Goal: Information Seeking & Learning: Learn about a topic

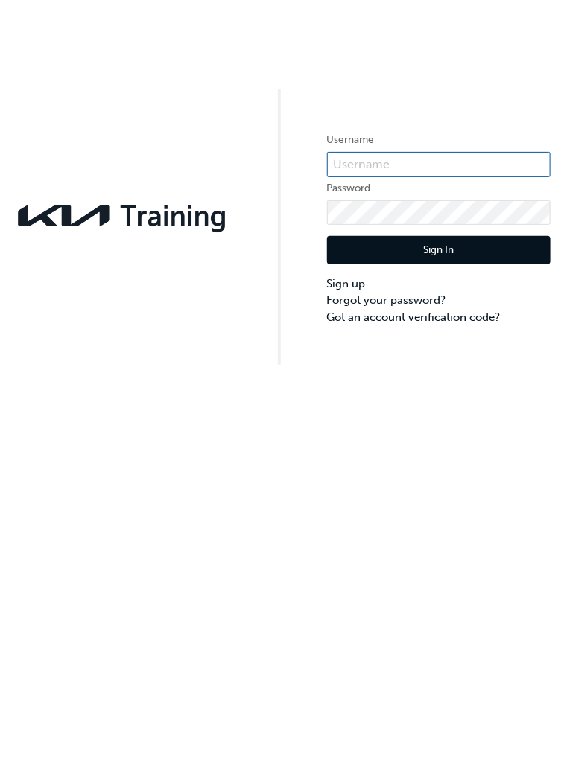
click at [418, 168] on input "text" at bounding box center [438, 164] width 223 height 25
type input "KAU84306I0"
click at [471, 256] on button "Sign In" at bounding box center [438, 250] width 223 height 28
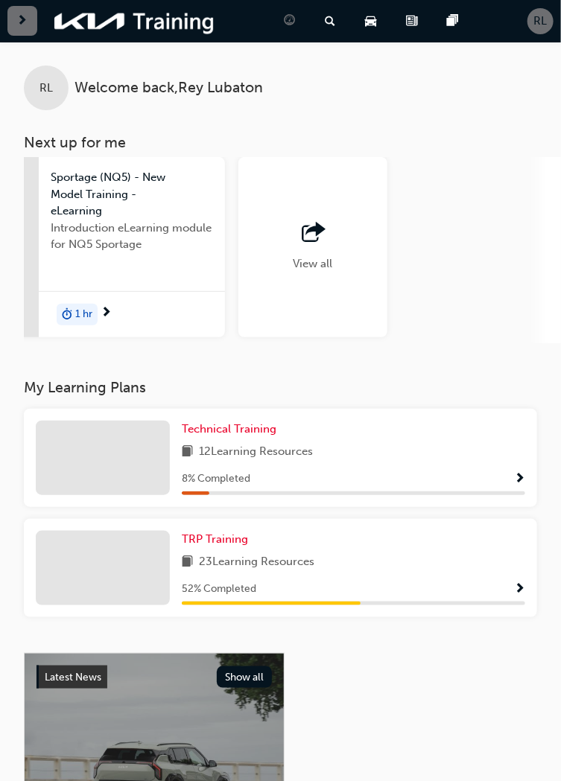
scroll to position [0, 1551]
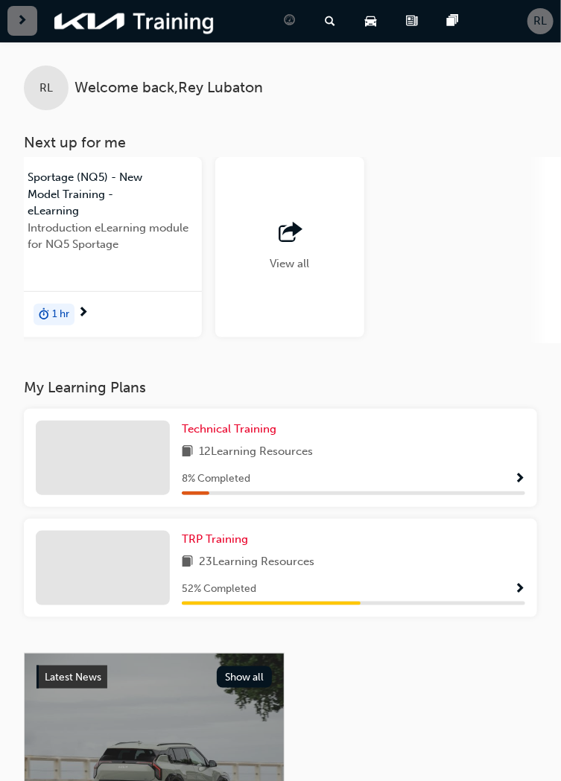
click at [316, 271] on div "View all" at bounding box center [289, 247] width 149 height 180
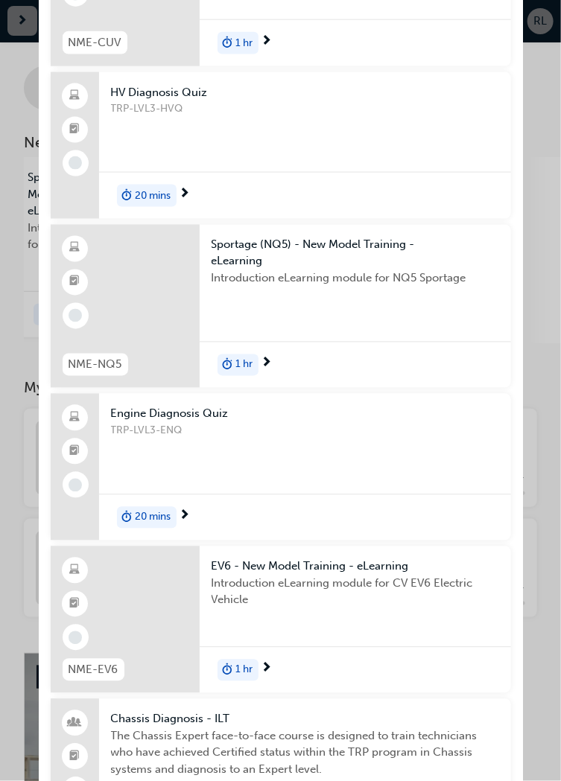
scroll to position [475, 0]
click at [322, 428] on div "TRP-LVL3-ENQ" at bounding box center [305, 452] width 388 height 60
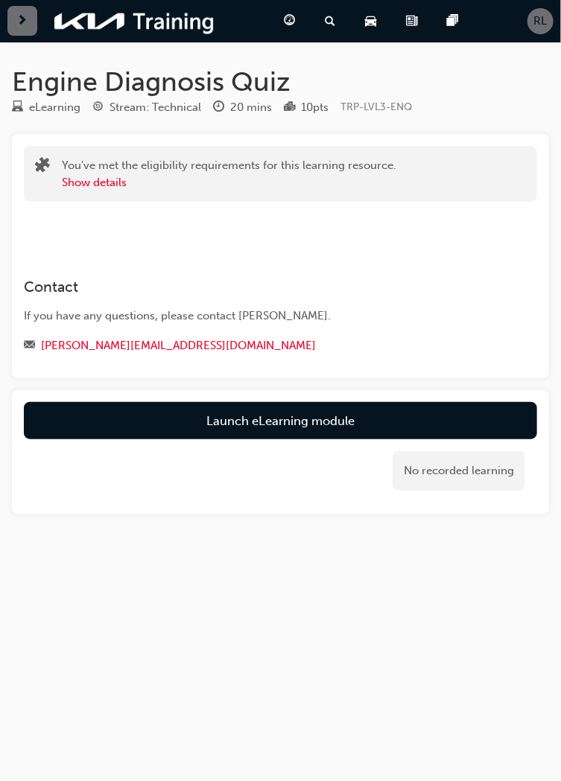
click at [388, 419] on link "Launch eLearning module" at bounding box center [280, 420] width 513 height 37
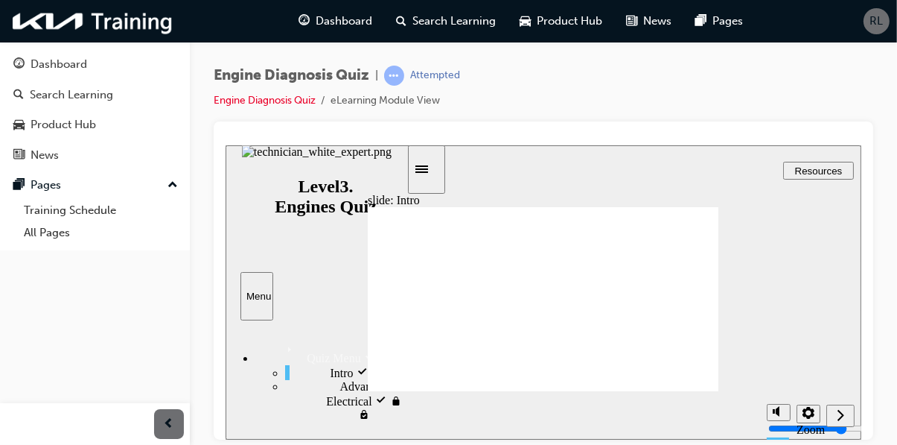
click at [349, 379] on div "Intro visited Intro" at bounding box center [344, 371] width 121 height 15
click at [311, 345] on div "Quiz Menu Quiz Menu" at bounding box center [330, 351] width 151 height 25
click at [323, 343] on div "Quiz Menu Quiz Menu" at bounding box center [330, 351] width 151 height 25
click at [322, 414] on div "Advanced Electrical locked Advanced Electrical" at bounding box center [344, 400] width 121 height 42
click at [343, 374] on div "Intro visited Intro" at bounding box center [344, 371] width 121 height 15
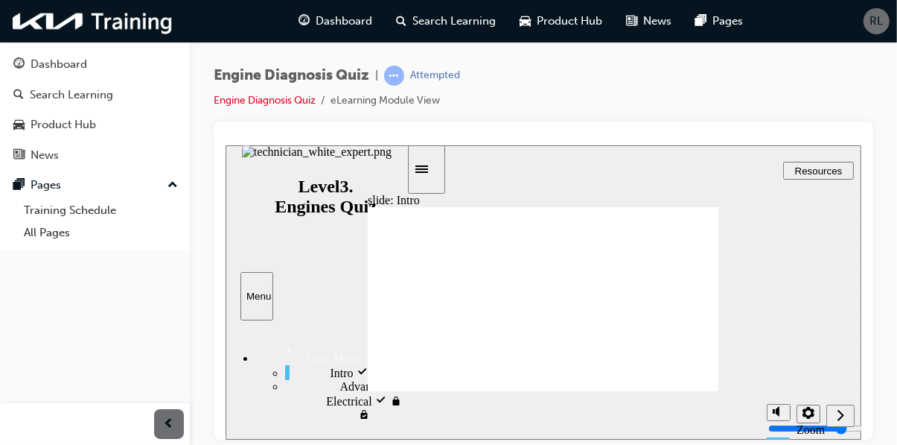
click at [312, 344] on div "Quiz Menu Quiz Menu" at bounding box center [330, 351] width 151 height 25
click at [331, 343] on div "Quiz Menu Quiz Menu" at bounding box center [330, 351] width 151 height 25
click at [340, 407] on span "Advanced Electrical locked" at bounding box center [373, 399] width 66 height 40
click at [328, 370] on div "Intro visited Intro" at bounding box center [344, 371] width 121 height 15
click at [427, 165] on icon "Sidebar Toggle" at bounding box center [421, 168] width 13 height 7
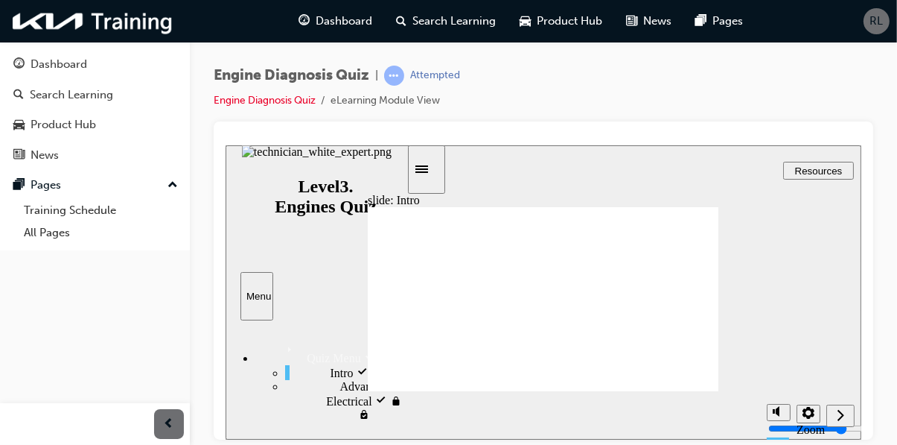
click at [323, 340] on div "Quiz Menu Quiz Menu" at bounding box center [330, 351] width 151 height 25
click at [339, 347] on div "Quiz Menu Quiz Menu" at bounding box center [330, 351] width 151 height 25
click at [340, 411] on span "Advanced Electrical locked" at bounding box center [373, 399] width 66 height 40
click at [340, 410] on span "Advanced Electrical locked" at bounding box center [373, 399] width 66 height 40
click at [349, 369] on div "Intro visited Intro" at bounding box center [344, 371] width 121 height 15
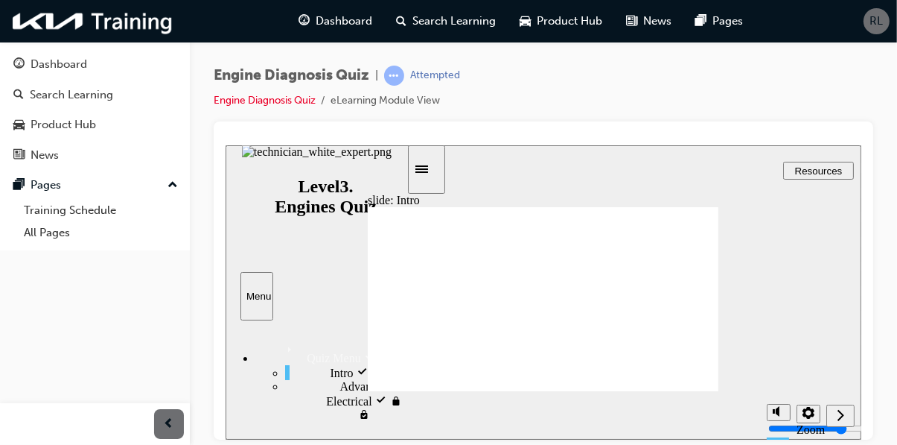
click at [340, 406] on span "Advanced Electrical locked" at bounding box center [373, 399] width 66 height 40
click at [427, 168] on icon "Sidebar Toggle" at bounding box center [421, 168] width 13 height 7
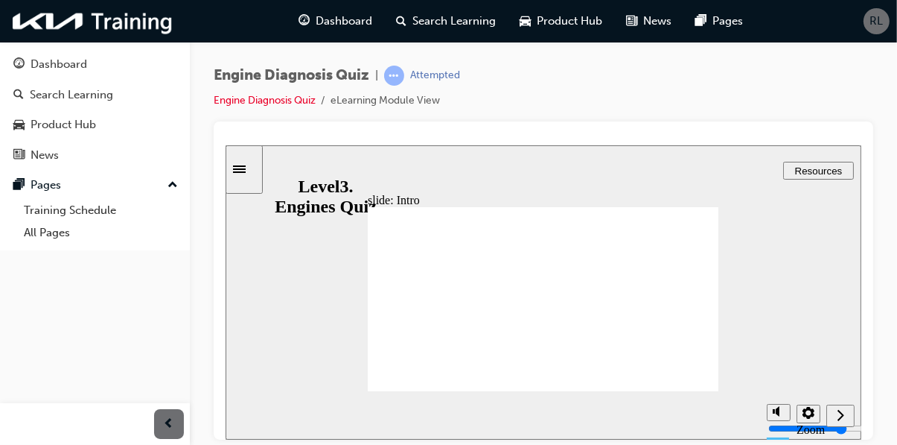
click at [560, 417] on div "Next (Ctrl+Alt+Period)" at bounding box center [840, 415] width 16 height 16
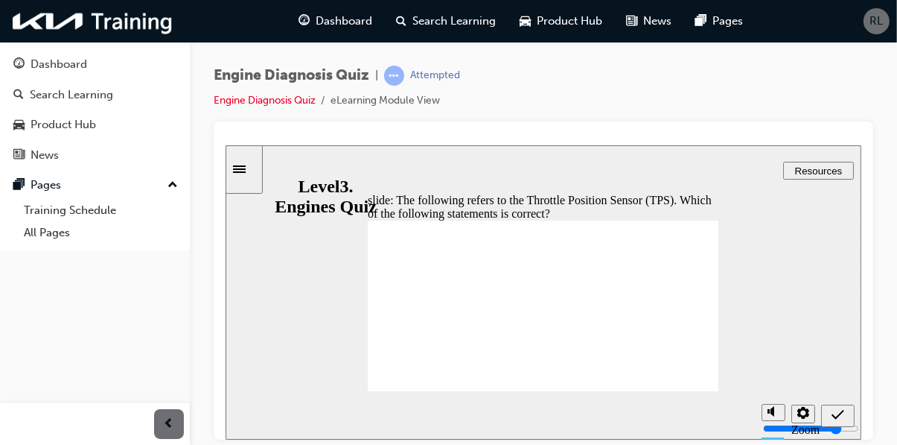
radio input "true"
click at [560, 411] on icon "Submit (Ctrl+Alt+S)" at bounding box center [837, 413] width 13 height 13
radio input "true"
click at [560, 421] on span "Submit (Ctrl+Alt+S)" at bounding box center [837, 417] width 13 height 11
radio input "true"
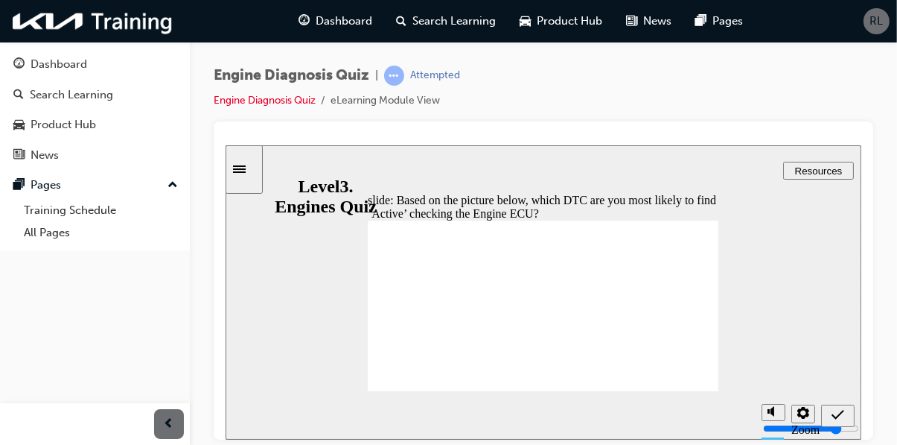
click at [560, 423] on div "Submit (Ctrl+Alt+S)" at bounding box center [838, 415] width 22 height 16
radio input "true"
click at [560, 420] on icon "Submit (Ctrl+Alt+S)" at bounding box center [837, 413] width 13 height 13
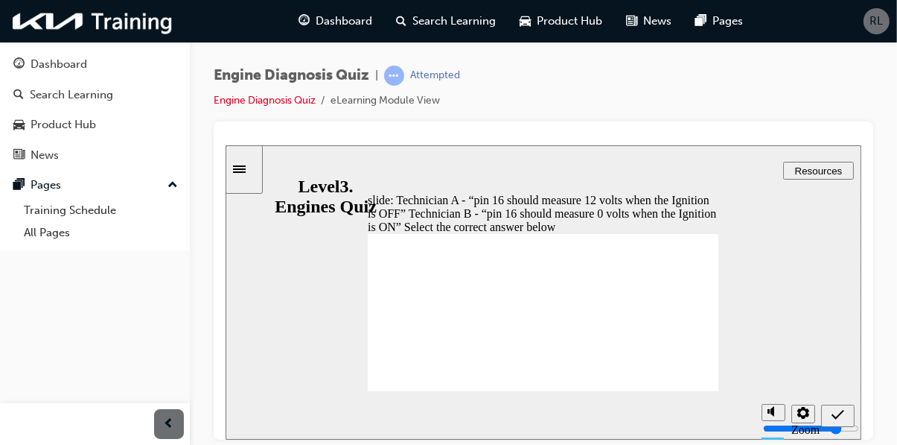
radio input "true"
click at [560, 423] on div "Submit (Ctrl+Alt+S)" at bounding box center [838, 415] width 22 height 16
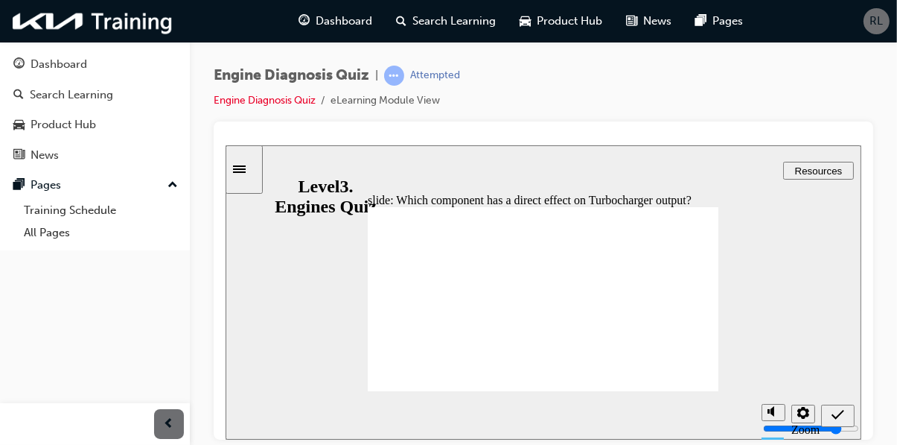
radio input "true"
click at [560, 422] on span "Submit (Ctrl+Alt+S)" at bounding box center [837, 417] width 13 height 11
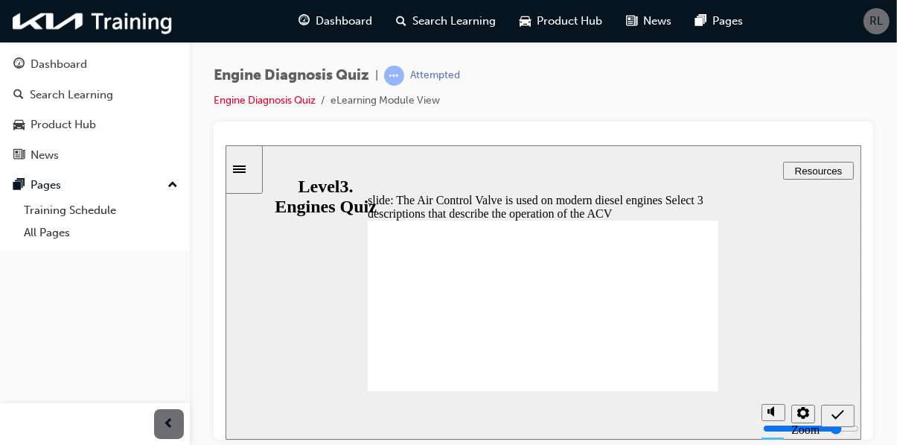
checkbox input "true"
checkbox input "false"
checkbox input "true"
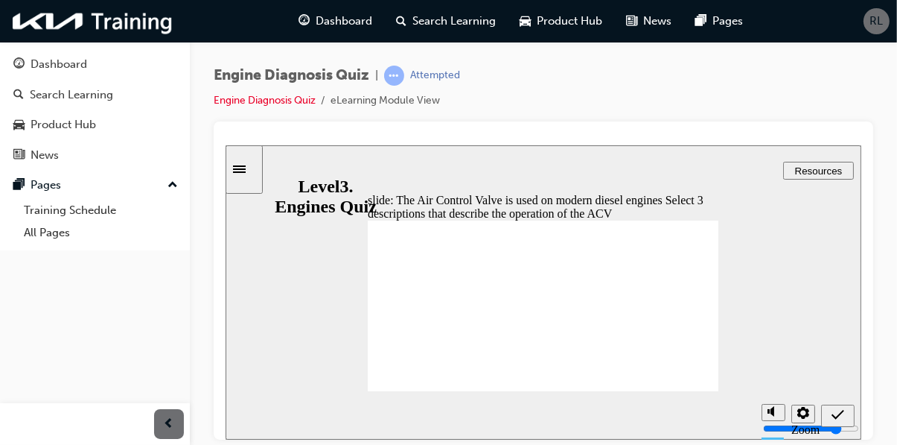
checkbox input "false"
click at [560, 423] on div "Submit (Ctrl+Alt+S)" at bounding box center [838, 415] width 22 height 16
click at [560, 413] on icon "Submit (Ctrl+Alt+S)" at bounding box center [837, 413] width 13 height 13
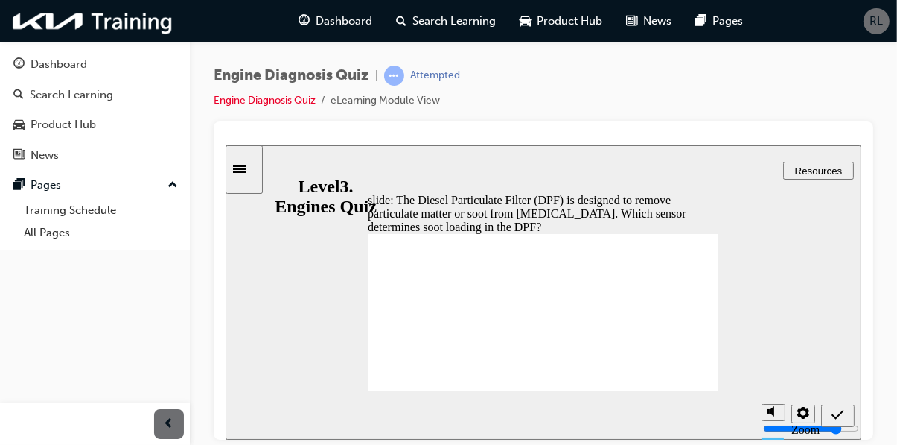
radio input "true"
click at [560, 413] on icon "Submit (Ctrl+Alt+S)" at bounding box center [837, 413] width 13 height 13
radio input "true"
click at [560, 421] on span "Submit (Ctrl+Alt+S)" at bounding box center [837, 417] width 13 height 11
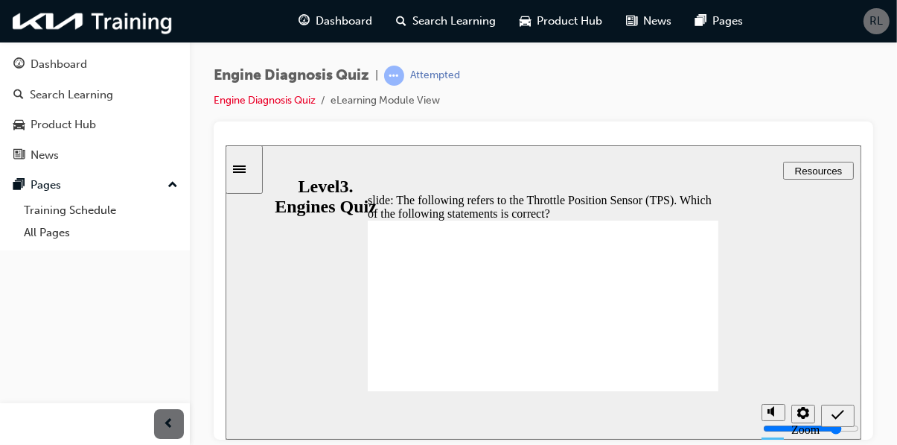
radio input "true"
click at [560, 422] on span "Submit (Ctrl+Alt+S)" at bounding box center [837, 417] width 13 height 11
radio input "true"
click at [560, 421] on span "Submit (Ctrl+Alt+S)" at bounding box center [837, 417] width 13 height 11
radio input "true"
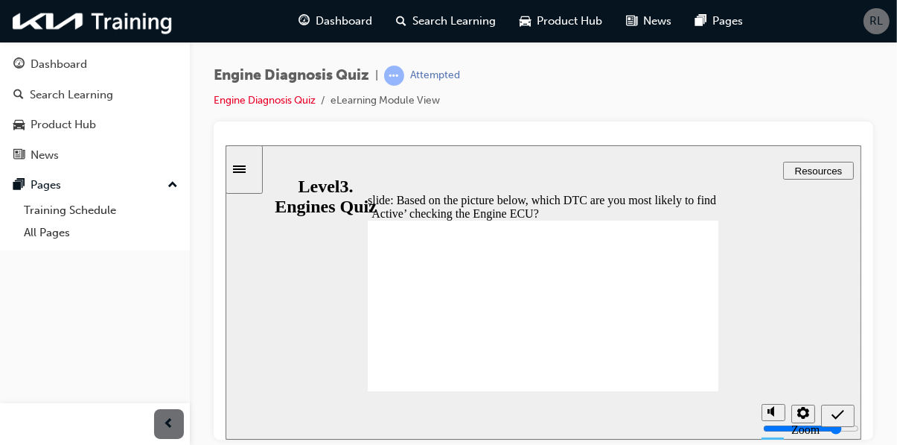
click at [560, 419] on icon "Submit (Ctrl+Alt+S)" at bounding box center [837, 413] width 13 height 13
radio input "true"
click at [560, 419] on icon "Submit (Ctrl+Alt+S)" at bounding box center [837, 413] width 13 height 13
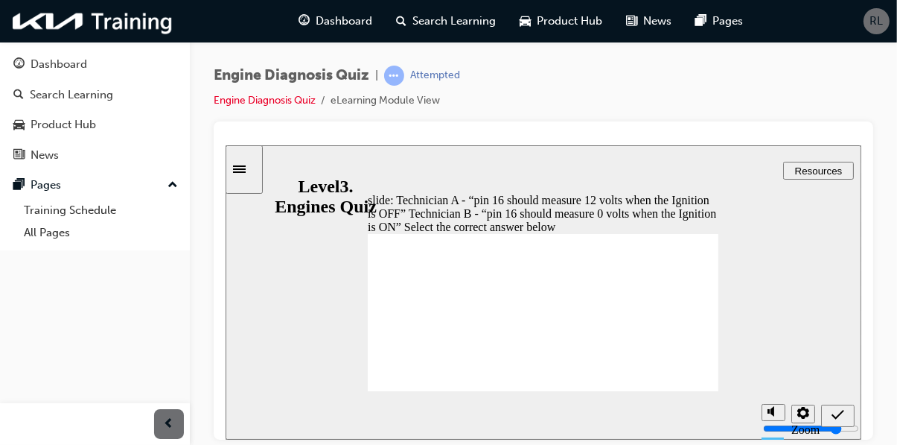
click at [560, 62] on div "Engine Diagnosis Quiz | Attempted Engine Diagnosis Quiz eLearning Module View" at bounding box center [543, 225] width 707 height 366
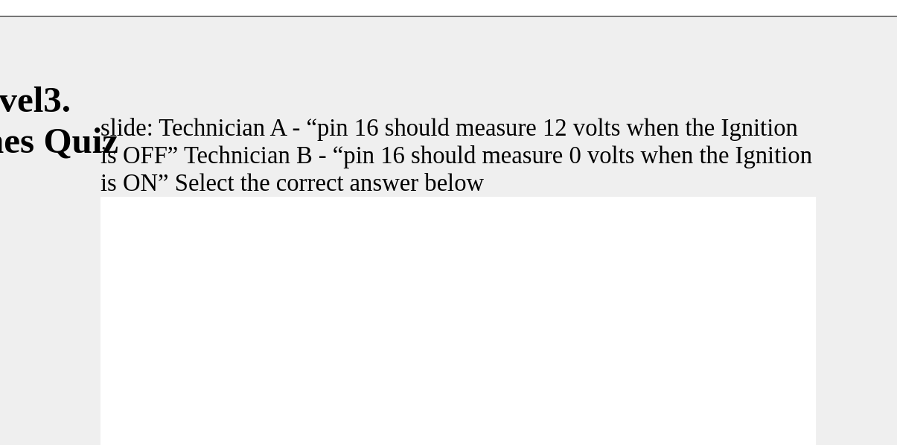
radio input "false"
radio input "true"
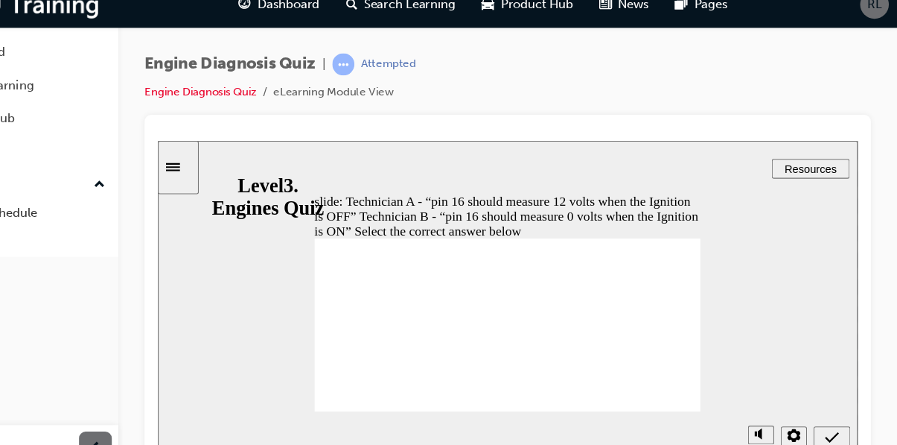
click at [560, 413] on icon "Submit (Ctrl+Alt+S)" at bounding box center [769, 409] width 13 height 13
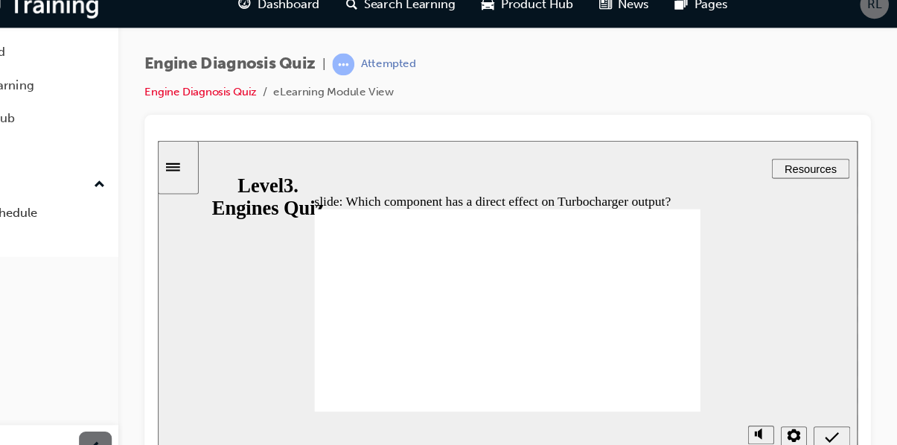
radio input "true"
click at [560, 411] on icon "Submit (Ctrl+Alt+S)" at bounding box center [769, 409] width 13 height 10
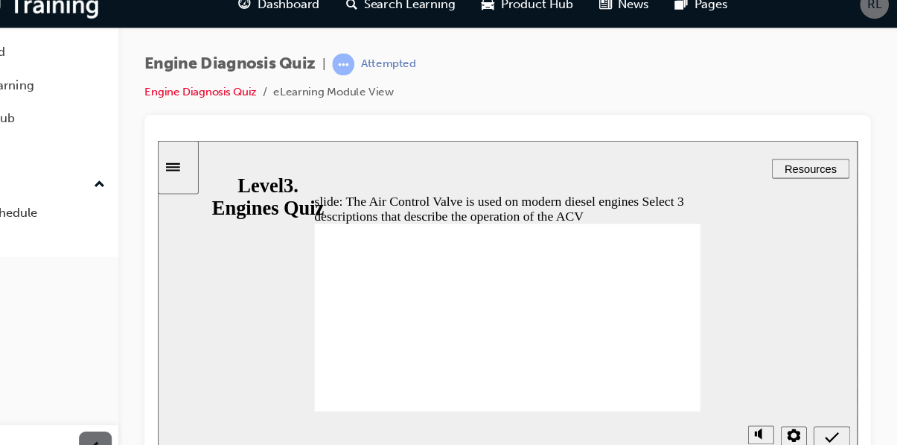
checkbox input "true"
click at [560, 419] on div "Submit (Ctrl+Alt+S)" at bounding box center [770, 411] width 22 height 16
click at [560, 410] on icon "Submit (Ctrl+Alt+S)" at bounding box center [769, 409] width 13 height 10
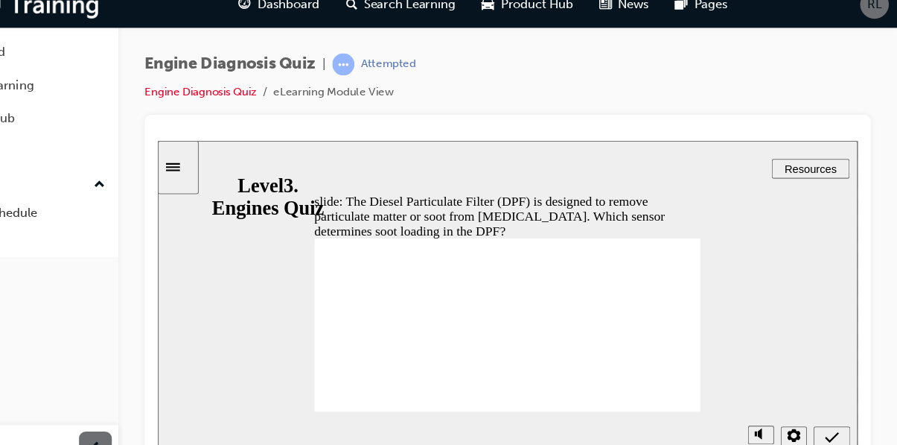
radio input "false"
radio input "true"
click at [560, 409] on icon "Submit (Ctrl+Alt+S)" at bounding box center [769, 409] width 13 height 13
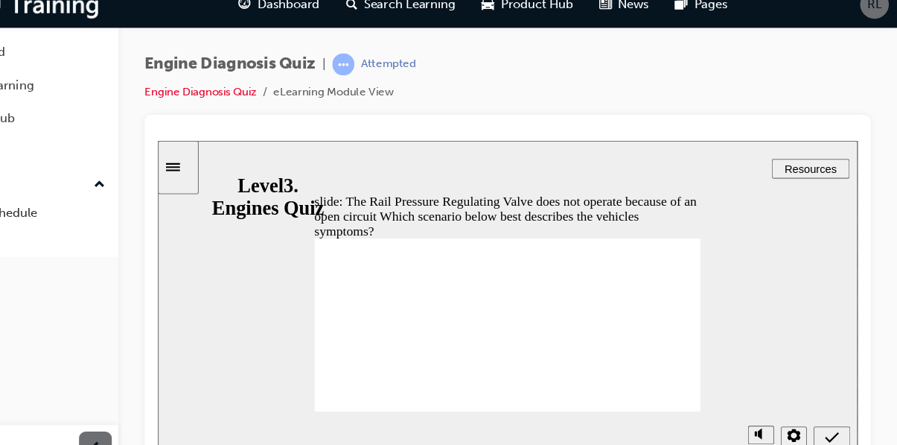
radio input "true"
click at [560, 413] on icon "Submit (Ctrl+Alt+S)" at bounding box center [769, 409] width 13 height 13
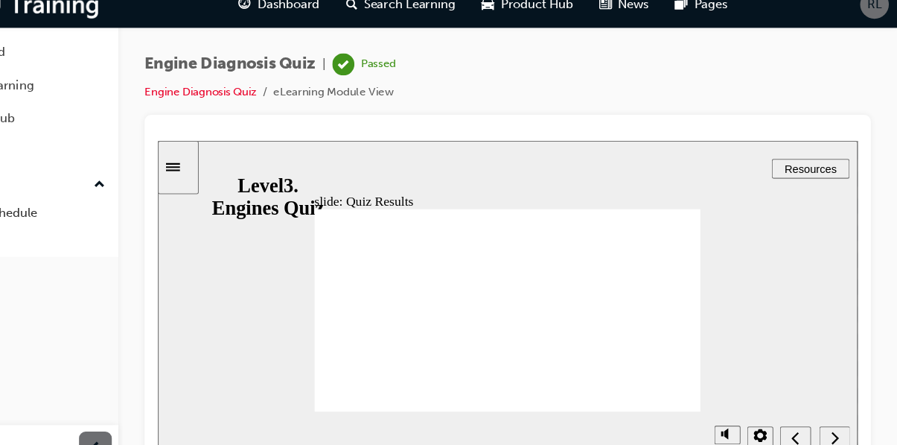
click at [560, 206] on div "Engine Diagnosis Quiz | Passed Engine Diagnosis Quiz eLearning Module View" at bounding box center [543, 225] width 707 height 366
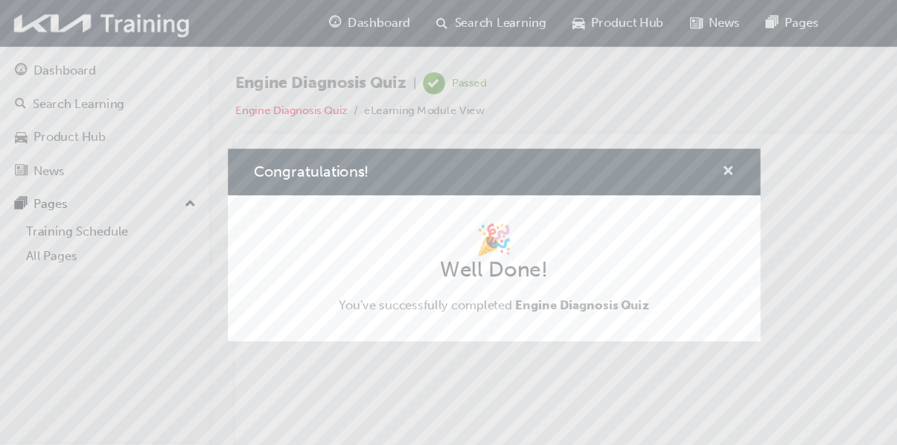
click at [560, 161] on span "cross-icon" at bounding box center [661, 156] width 11 height 13
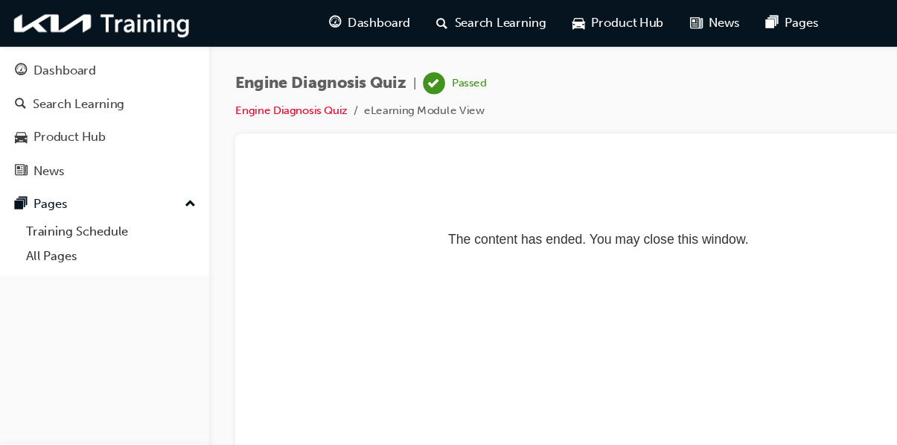
click at [39, 65] on div "Dashboard" at bounding box center [59, 64] width 57 height 17
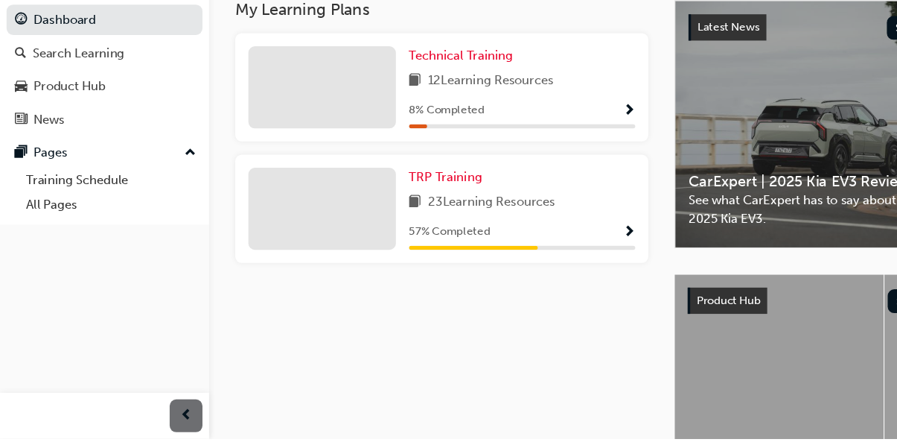
scroll to position [381, 0]
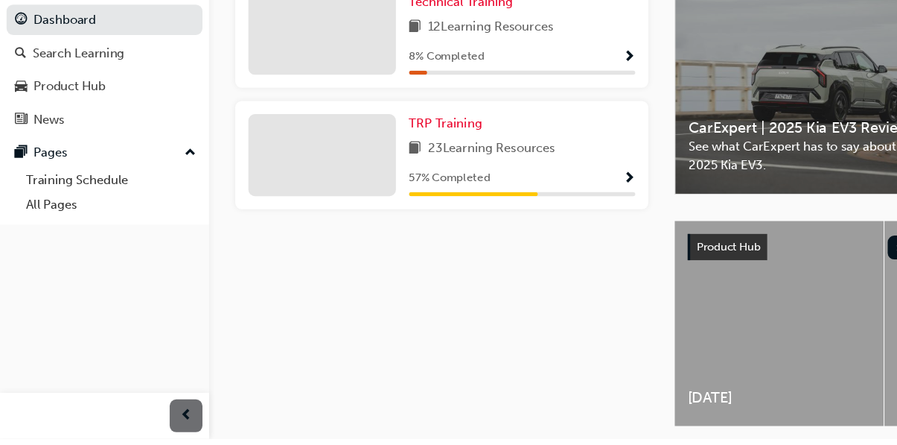
click at [176, 439] on div "button" at bounding box center [169, 424] width 30 height 30
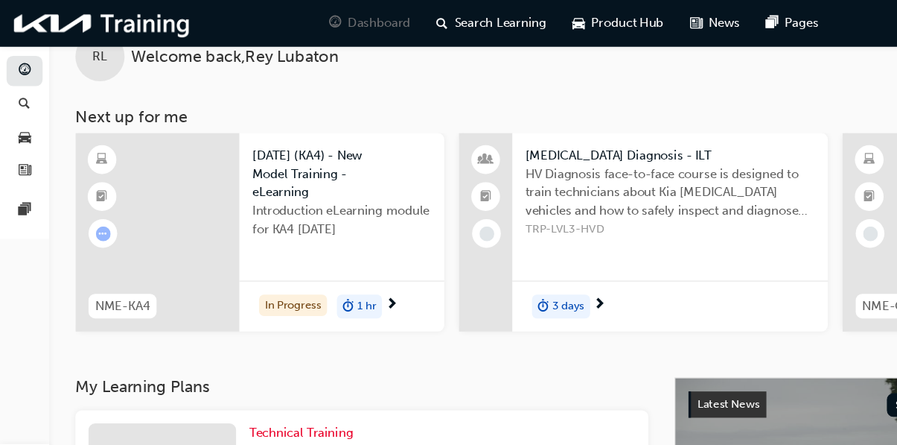
scroll to position [0, 0]
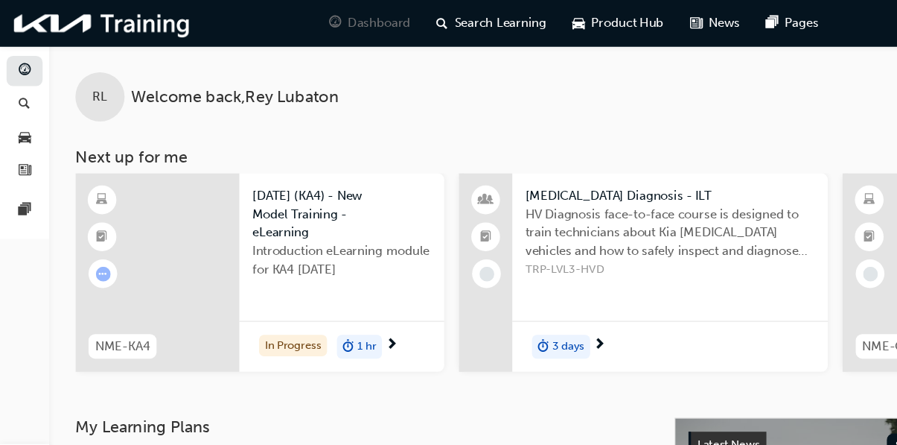
click at [94, 92] on span "RL" at bounding box center [90, 88] width 13 height 17
click at [97, 91] on div "RL" at bounding box center [91, 88] width 45 height 45
click at [98, 88] on div "RL" at bounding box center [91, 88] width 45 height 45
click at [180, 95] on span "Welcome back , Rey Lubaton" at bounding box center [213, 88] width 188 height 17
click at [98, 77] on div "RL" at bounding box center [91, 88] width 45 height 45
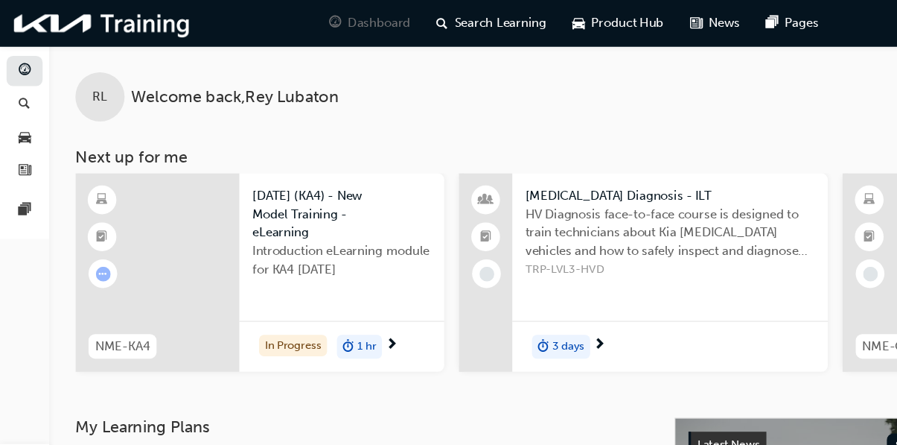
click at [101, 83] on div "RL" at bounding box center [91, 88] width 45 height 45
click at [98, 89] on div "RL" at bounding box center [91, 88] width 45 height 45
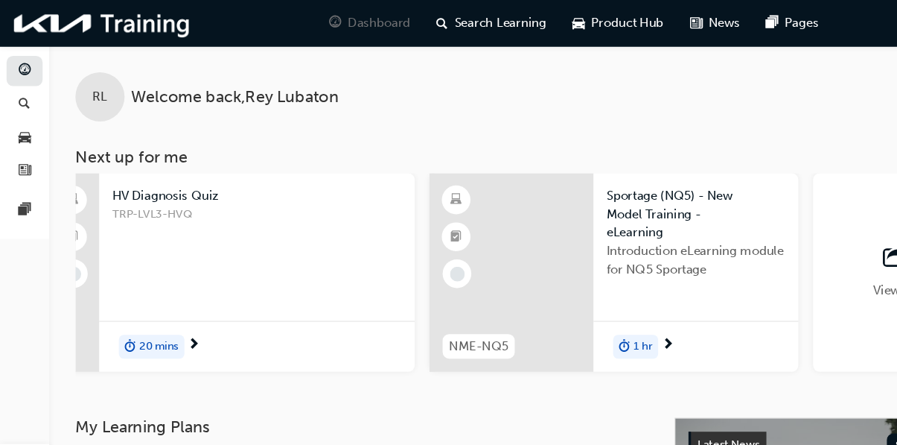
scroll to position [0, 1259]
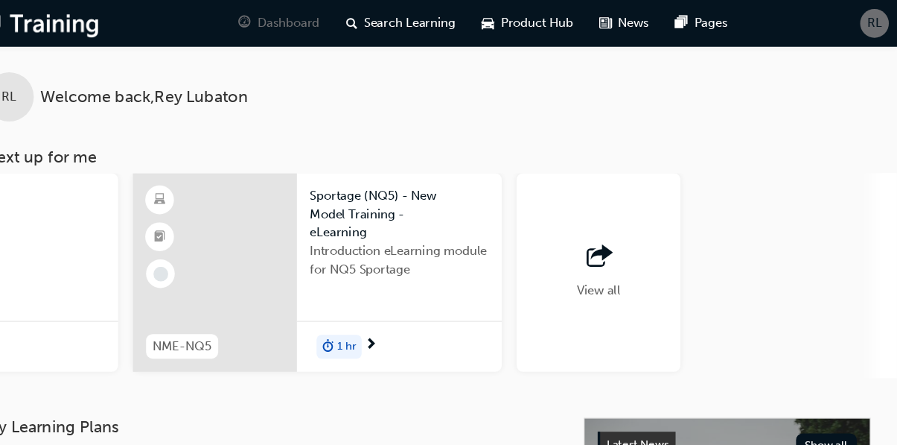
click at [560, 28] on div "RL" at bounding box center [877, 21] width 26 height 26
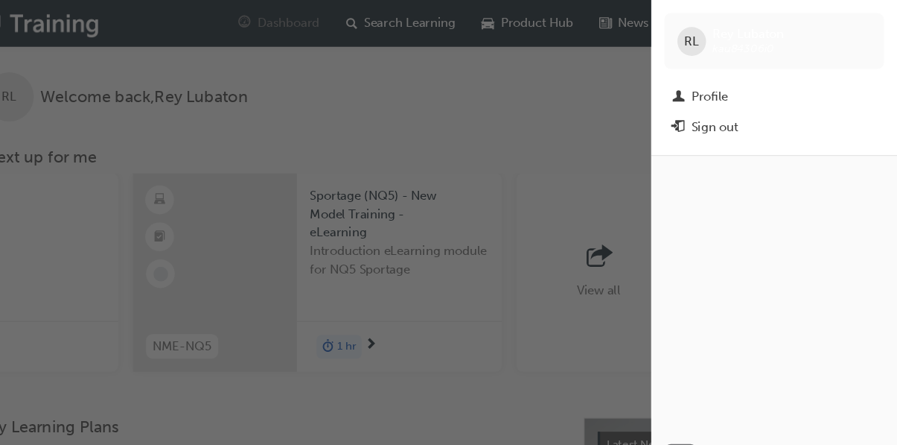
click at [560, 115] on div "Sign out" at bounding box center [731, 115] width 42 height 17
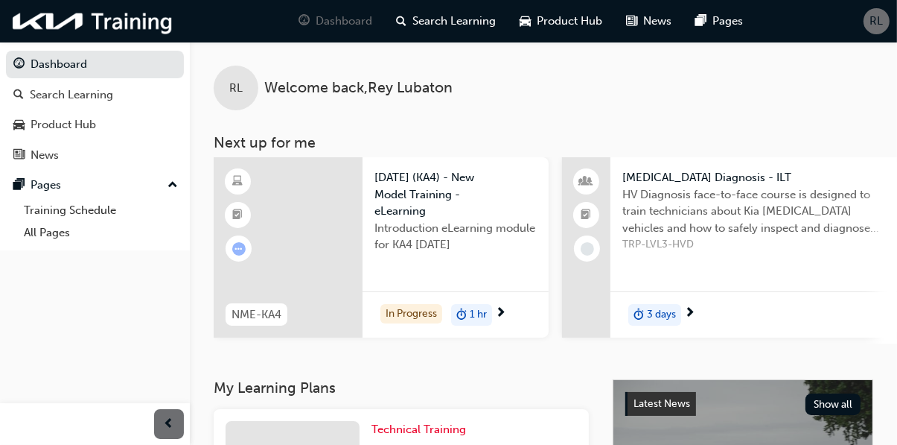
click at [871, 31] on div "RL" at bounding box center [877, 21] width 26 height 26
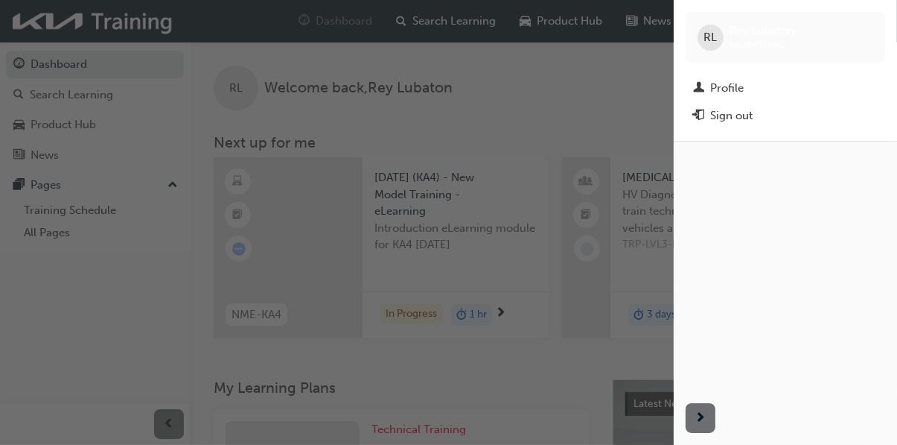
click at [759, 127] on button "Sign out" at bounding box center [786, 116] width 200 height 28
click at [736, 124] on div "Sign out" at bounding box center [731, 115] width 42 height 17
